Goal: Task Accomplishment & Management: Manage account settings

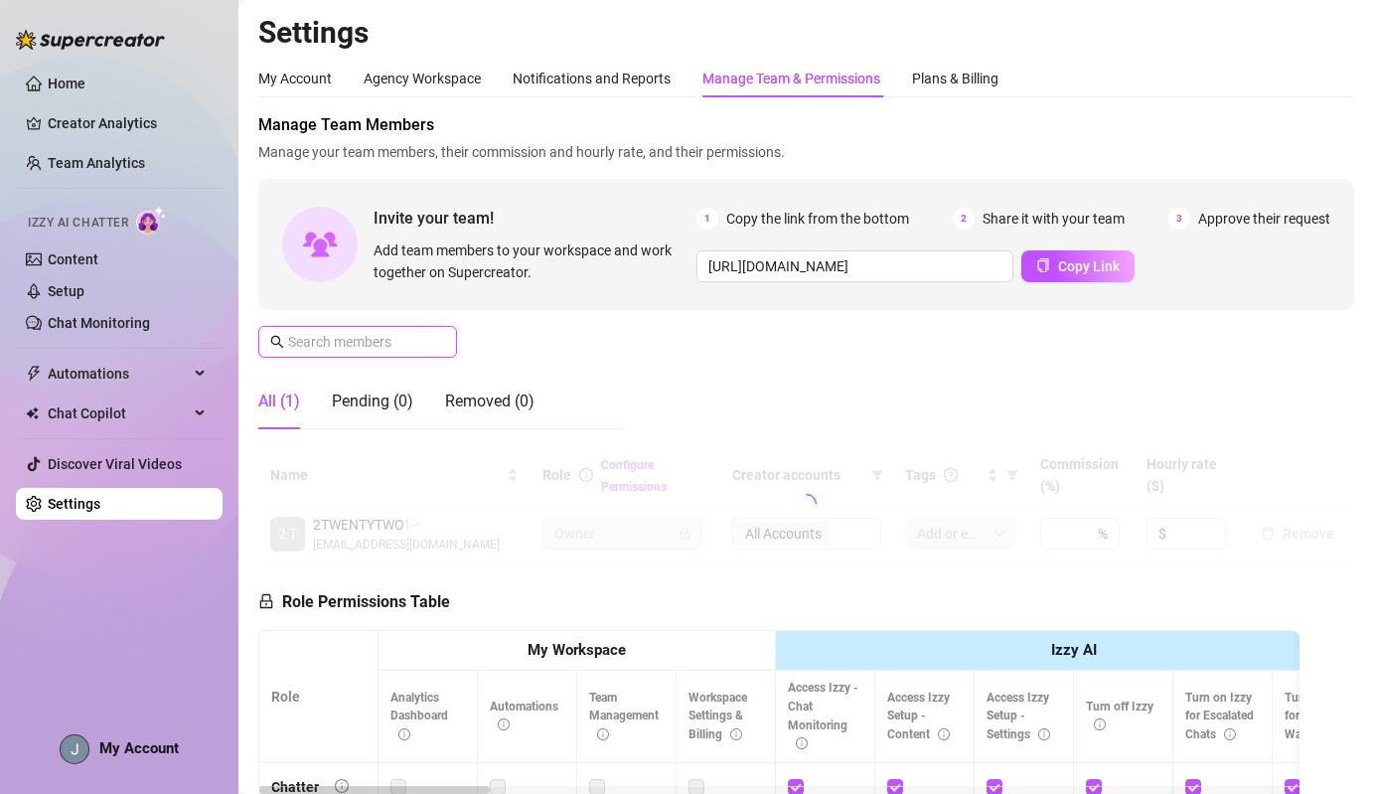
click at [404, 338] on input "text" at bounding box center [358, 342] width 141 height 22
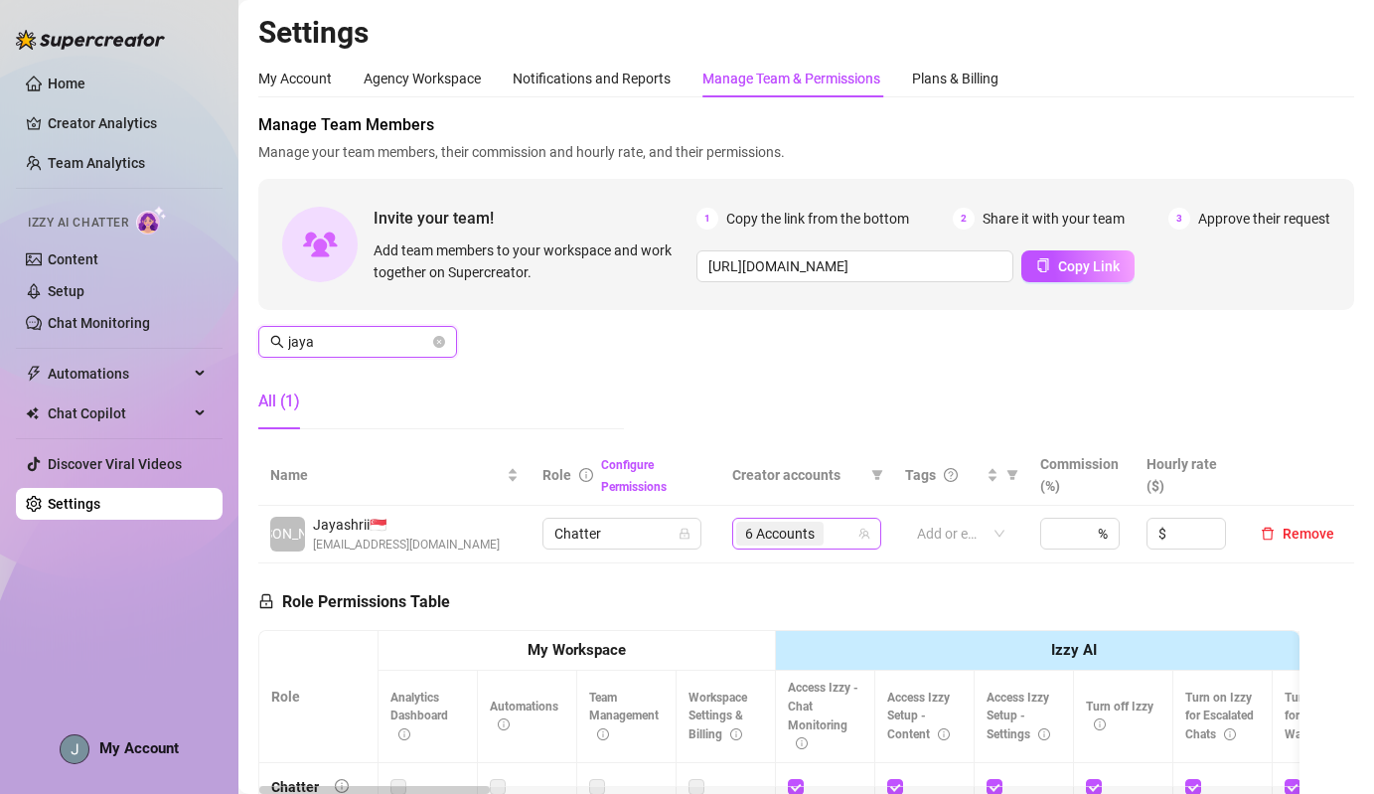
click at [818, 547] on div "6 Accounts" at bounding box center [781, 534] width 91 height 28
type input "jaya"
click at [807, 551] on td "6 Accounts" at bounding box center [806, 535] width 173 height 58
click at [811, 536] on span "6 Accounts" at bounding box center [780, 534] width 70 height 22
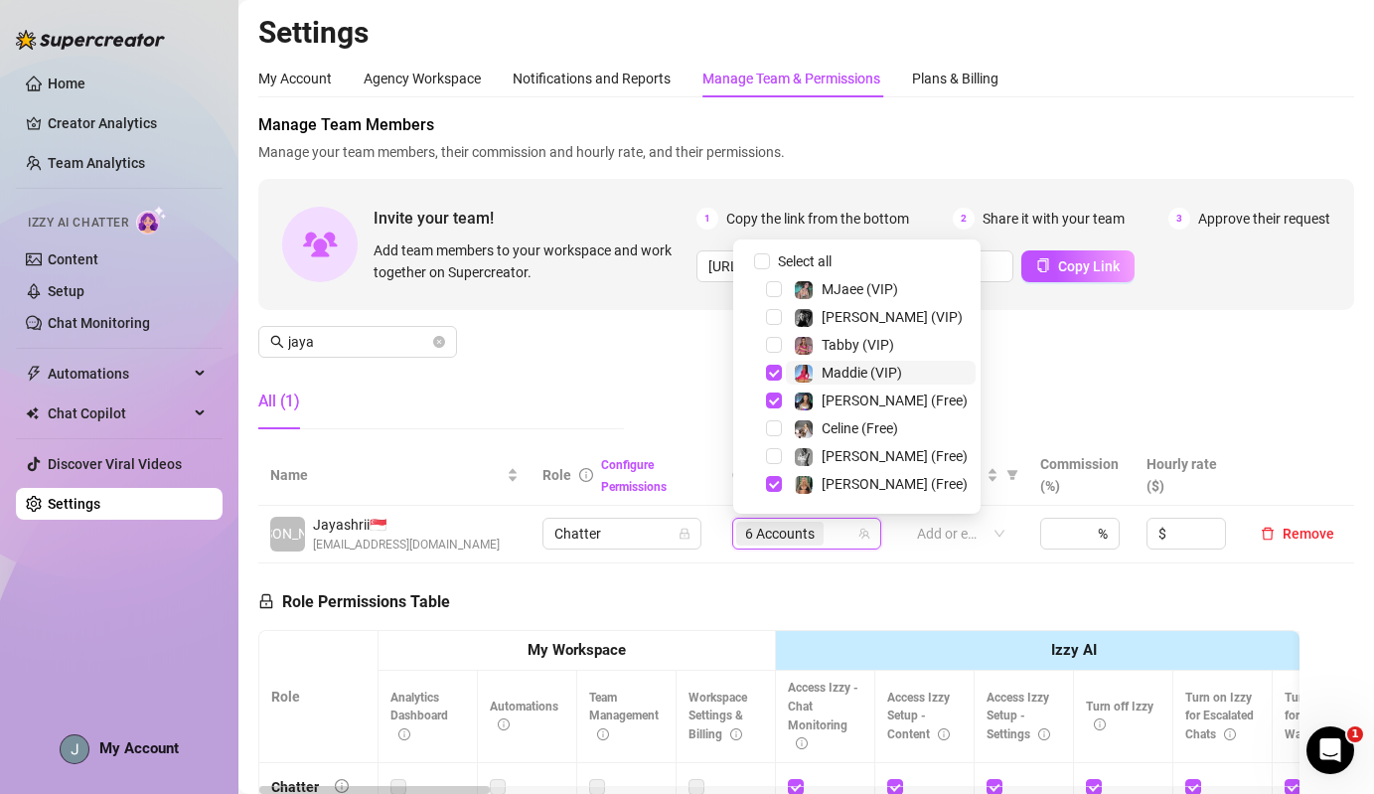
click at [842, 366] on span "Maddie (VIP)" at bounding box center [862, 373] width 80 height 16
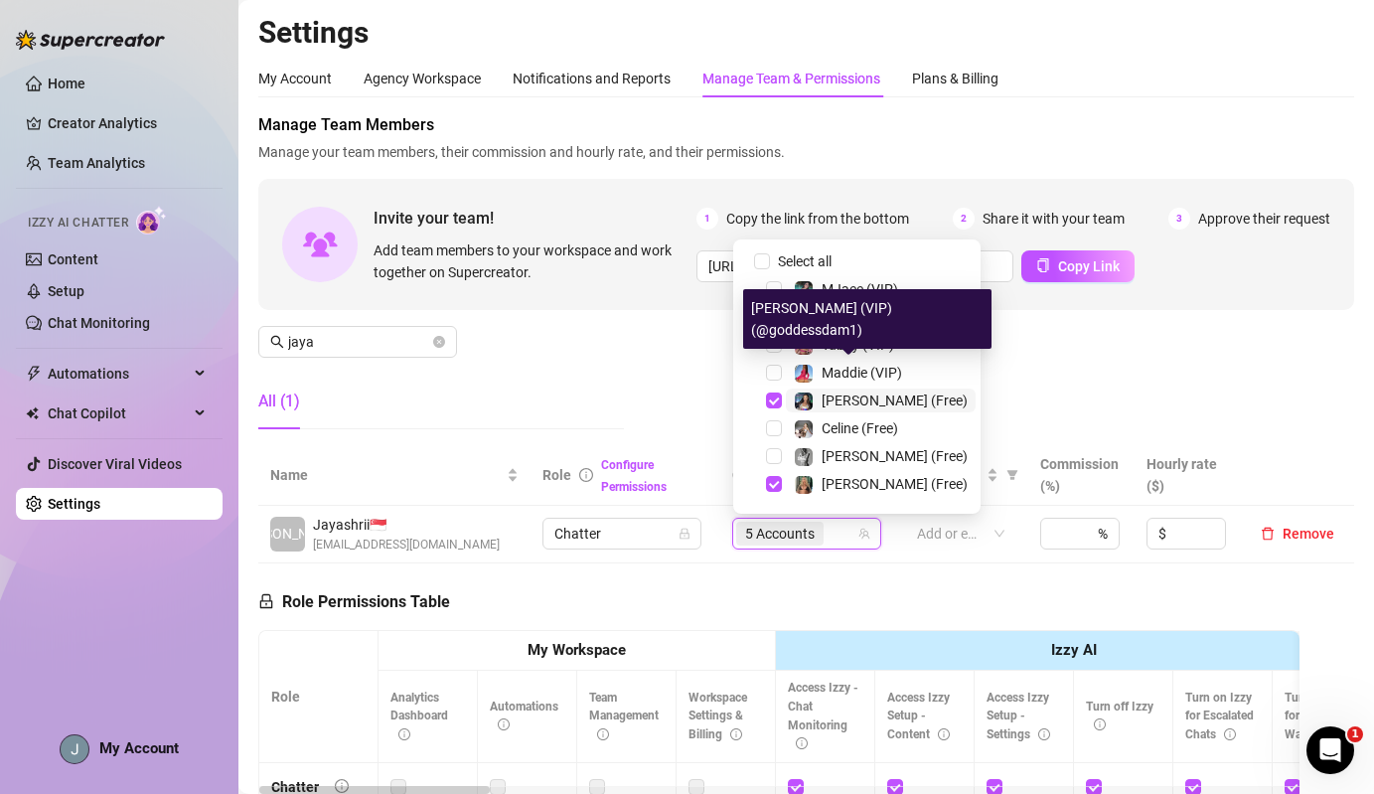
click at [846, 410] on div "[PERSON_NAME] (Free)" at bounding box center [895, 401] width 146 height 24
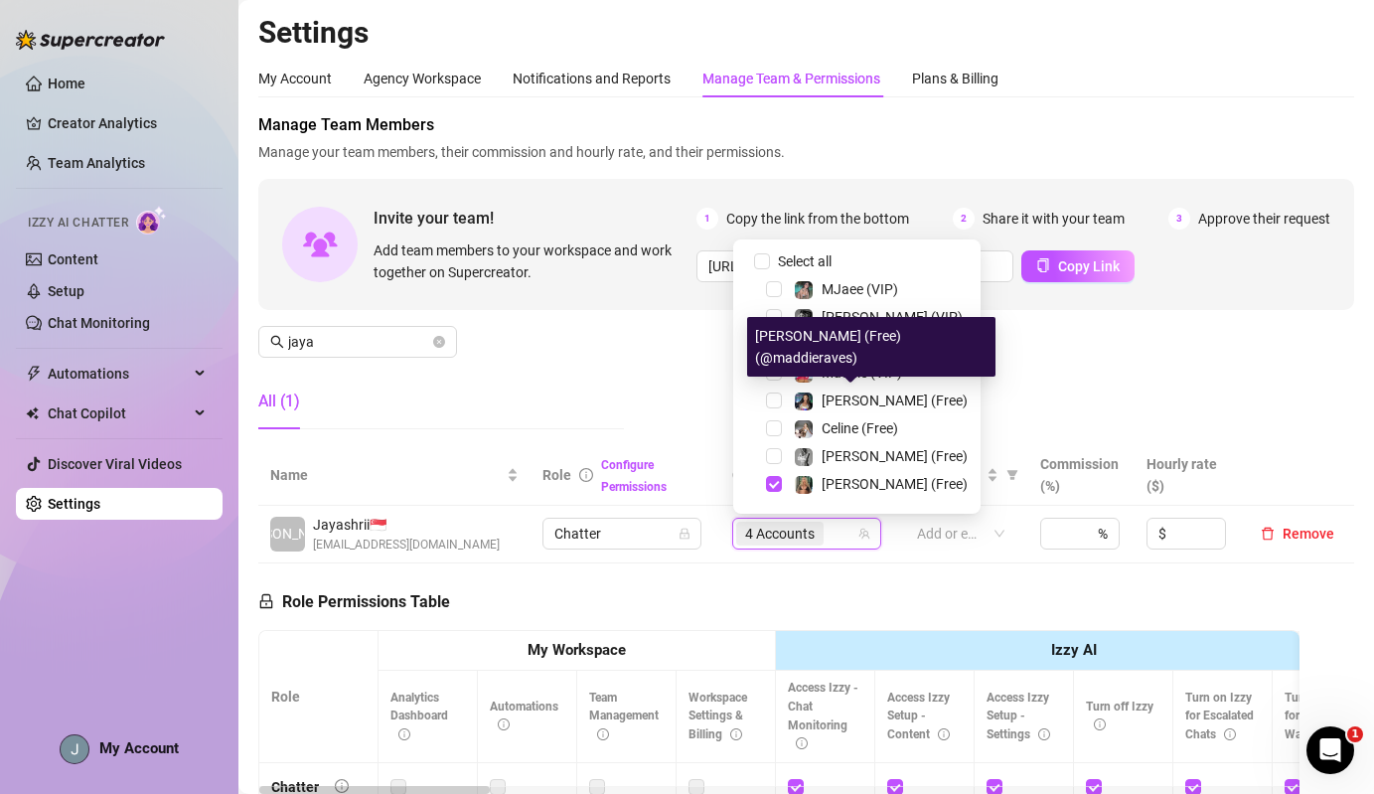
click at [563, 392] on div "All (1)" at bounding box center [441, 402] width 366 height 56
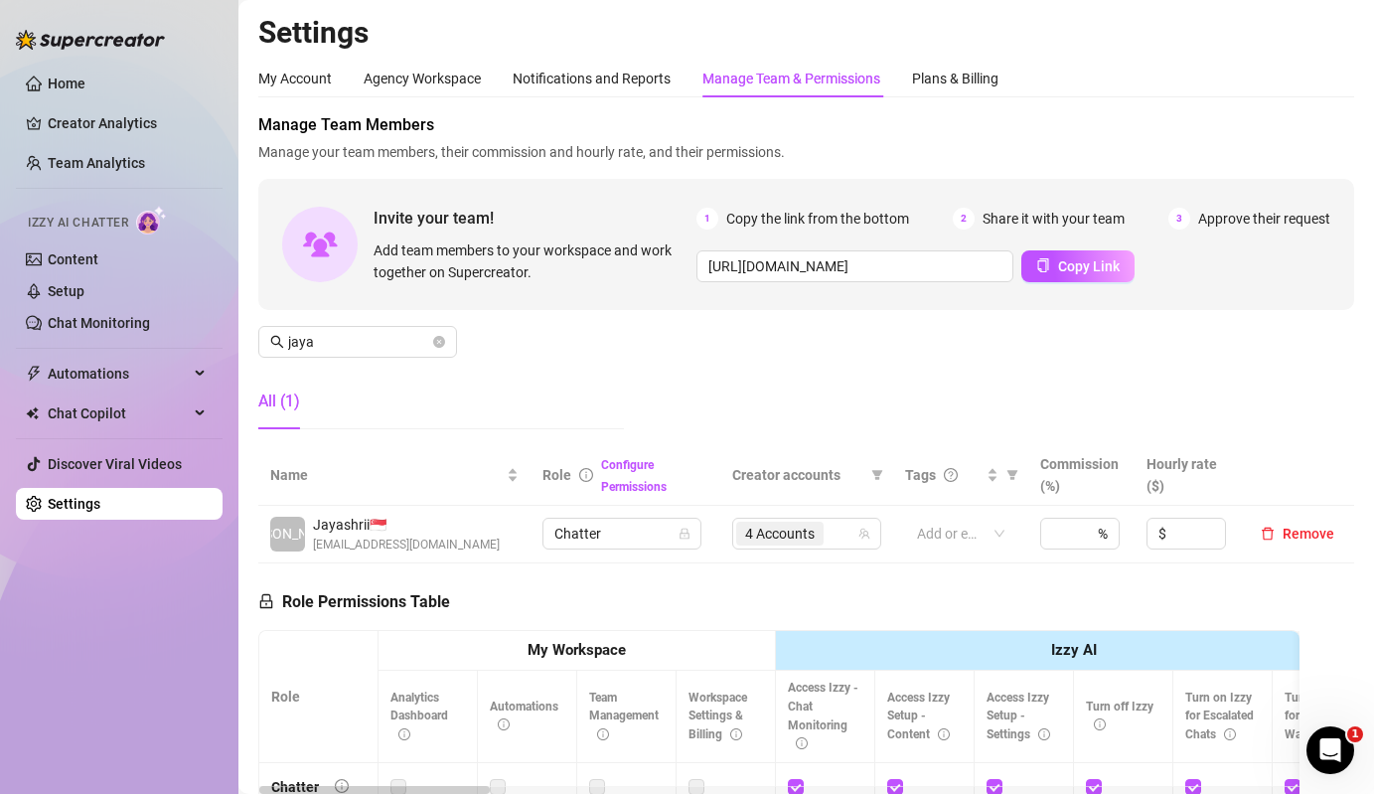
click at [102, 692] on div "Home Creator Analytics Team Analytics Izzy AI Chatter Content Setup Chat Monito…" at bounding box center [119, 388] width 207 height 776
